Goal: Task Accomplishment & Management: Manage account settings

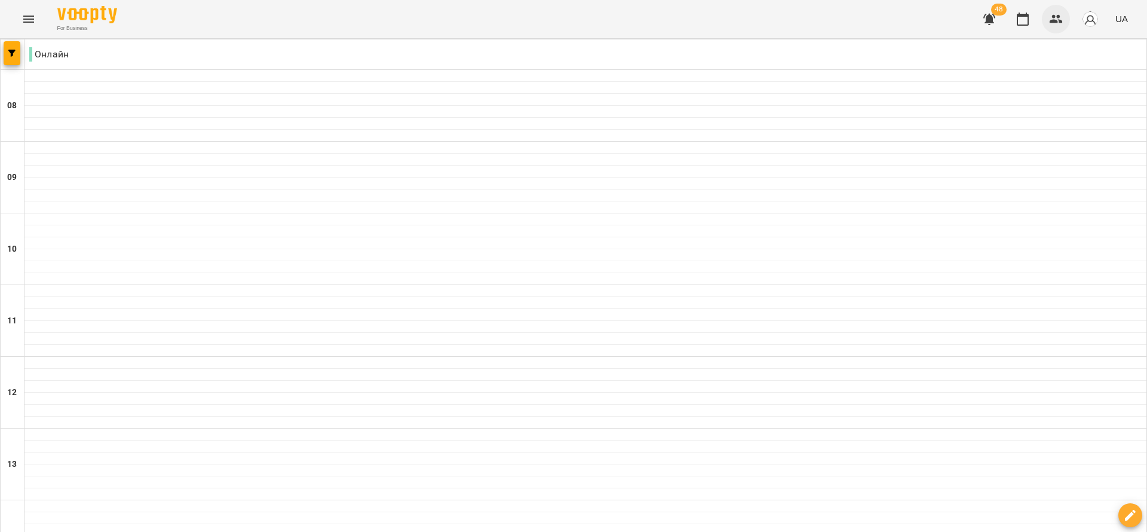
click at [1054, 25] on icon "button" at bounding box center [1056, 19] width 14 height 14
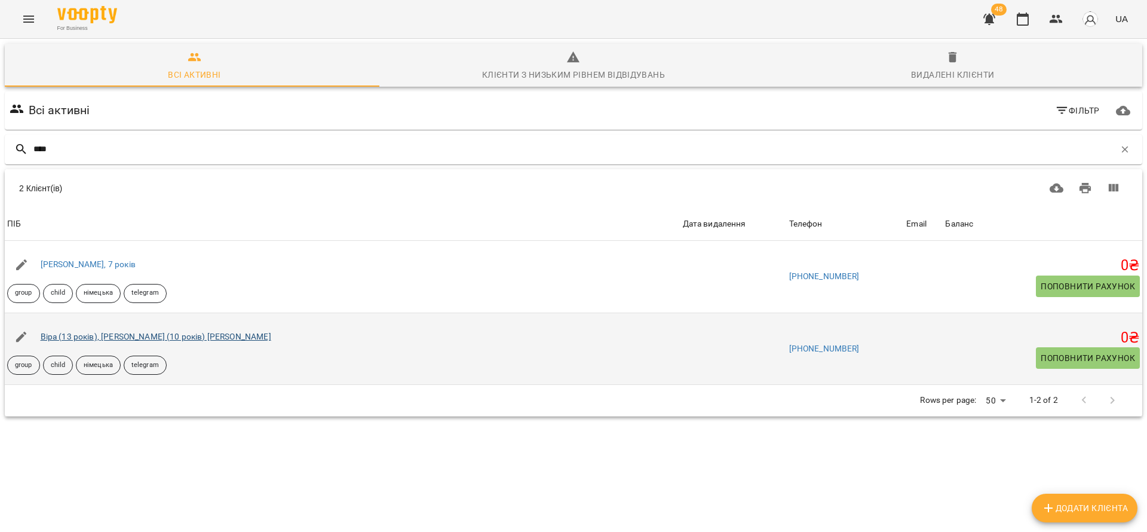
type input "****"
drag, startPoint x: 194, startPoint y: 340, endPoint x: 36, endPoint y: 342, distance: 157.8
click at [36, 342] on div "Віра (13 років), [PERSON_NAME] (10 років) [PERSON_NAME]" at bounding box center [343, 336] width 676 height 33
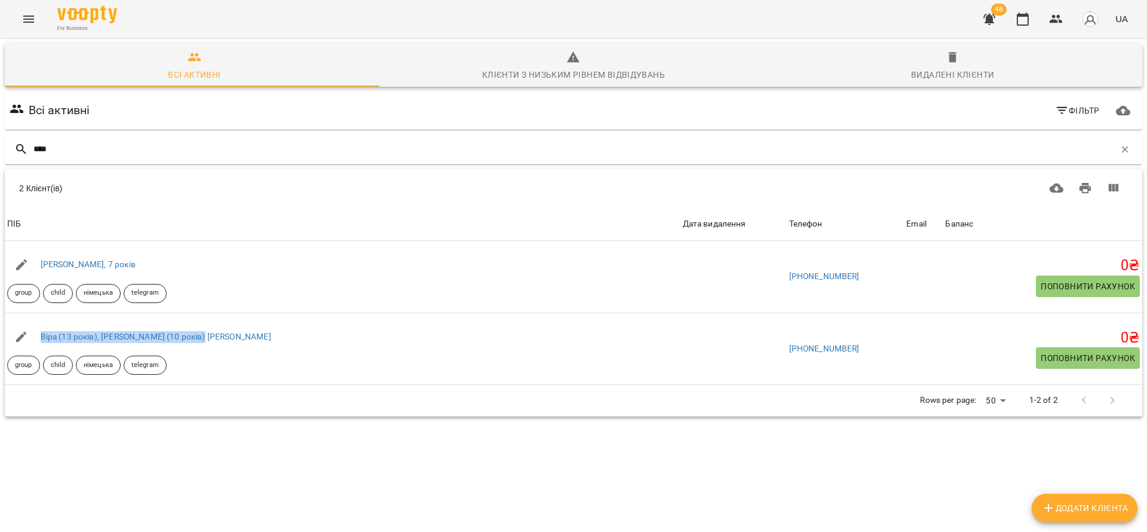
copy link "Віра (13 років), [PERSON_NAME] (10 років) [PERSON_NAME]"
click at [994, 21] on icon "button" at bounding box center [989, 19] width 14 height 14
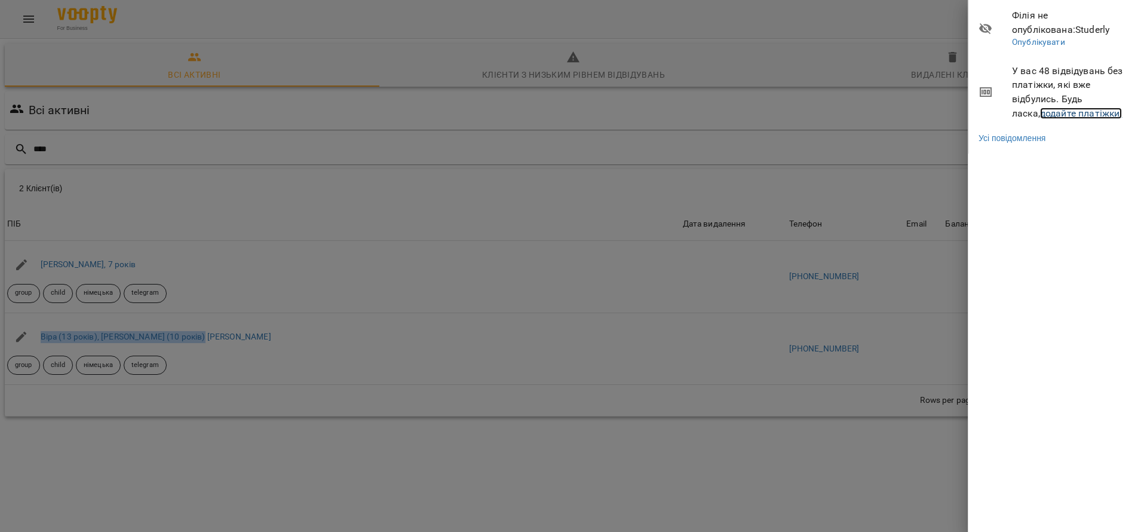
click at [1040, 110] on link "додайте платіжки!" at bounding box center [1081, 113] width 82 height 11
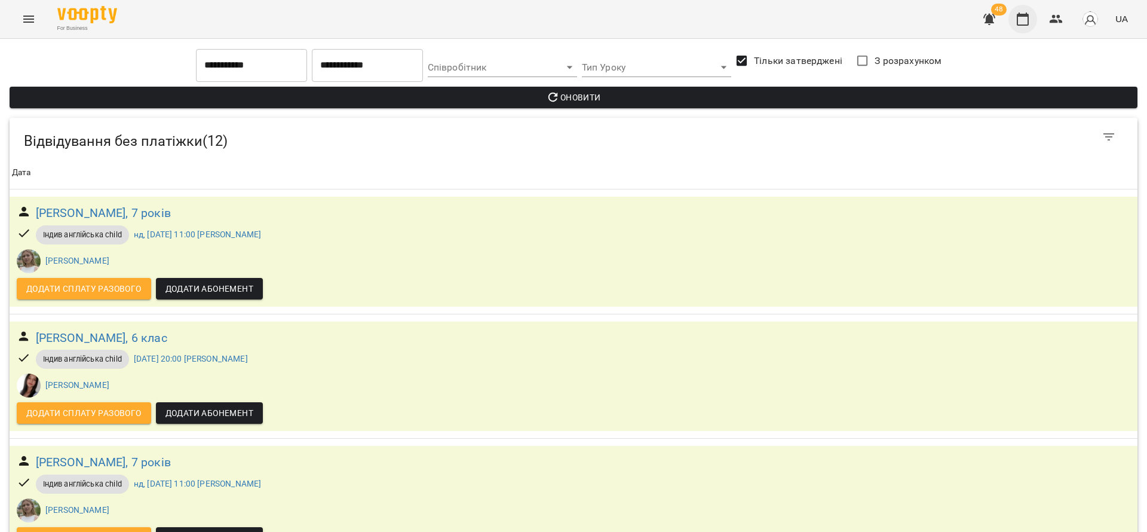
click at [1021, 24] on icon "button" at bounding box center [1023, 19] width 14 height 14
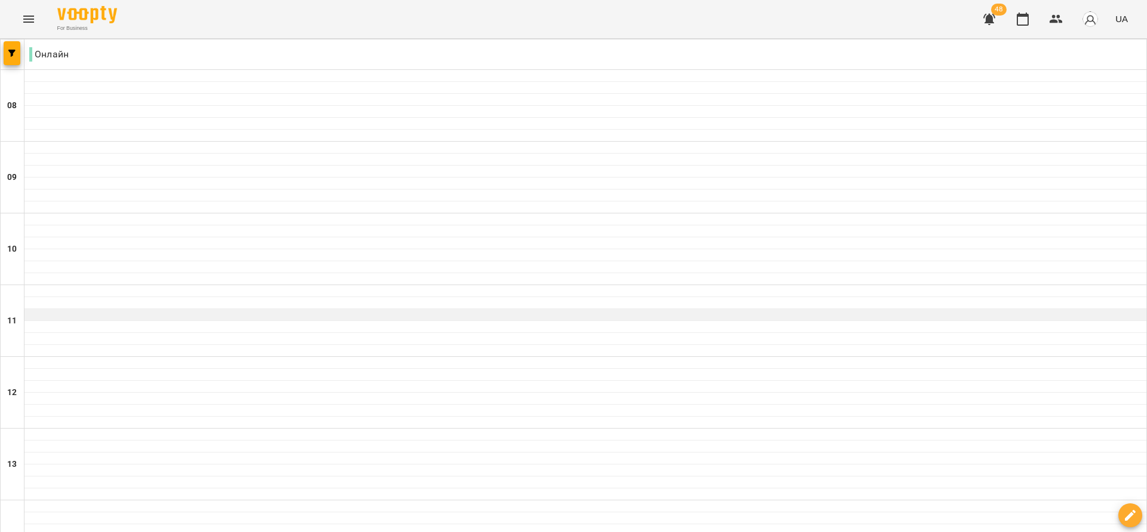
scroll to position [448, 0]
